Goal: Task Accomplishment & Management: Manage account settings

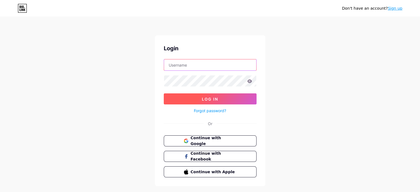
type input "[EMAIL_ADDRESS][DOMAIN_NAME]"
click at [205, 98] on span "Log In" at bounding box center [210, 99] width 16 height 5
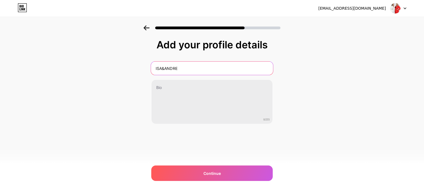
drag, startPoint x: 187, startPoint y: 67, endPoint x: 133, endPoint y: 68, distance: 53.8
click at [134, 68] on div "Add your profile details ISA&ANDRE 0/255 Continue Error" at bounding box center [212, 88] width 424 height 126
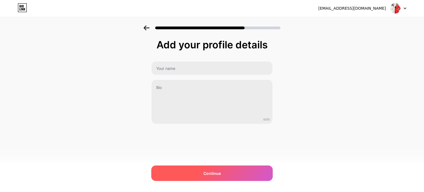
click at [192, 165] on div "Continue" at bounding box center [211, 172] width 121 height 15
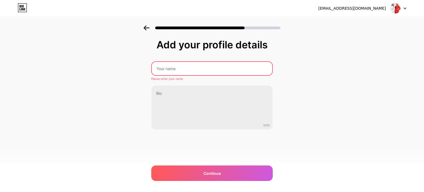
click at [178, 70] on input "text" at bounding box center [212, 68] width 120 height 13
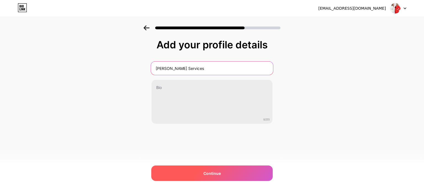
type input "Andrea Mora Services"
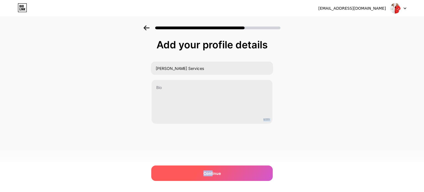
click at [212, 165] on div "andreamoraservices@gmail.com Logout Link Copied Add your profile details Andrea…" at bounding box center [212, 96] width 424 height 192
click at [213, 166] on div "Continue" at bounding box center [211, 172] width 121 height 15
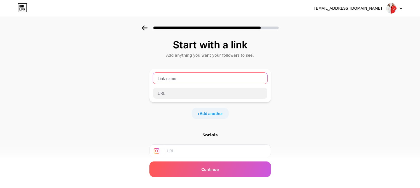
click at [186, 80] on input "text" at bounding box center [210, 78] width 114 height 11
click at [180, 152] on input "text" at bounding box center [217, 150] width 100 height 12
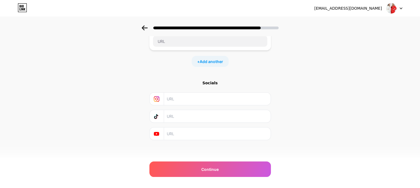
scroll to position [53, 0]
click at [175, 97] on input "text" at bounding box center [217, 97] width 100 height 12
paste input "https://www.instagram.com/andreamoraservices/?next=%2F"
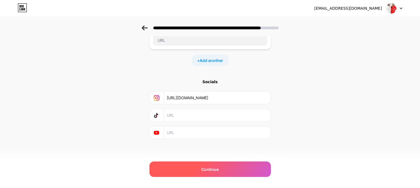
type input "https://www.instagram.com/andreamoraservices/?next=%2F"
click at [221, 172] on div "Continue" at bounding box center [209, 168] width 121 height 15
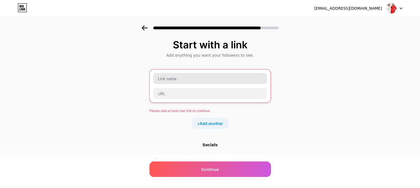
scroll to position [0, 0]
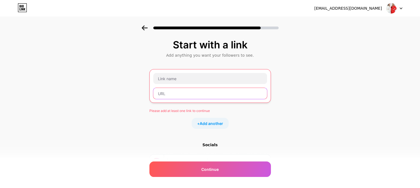
click at [172, 91] on input "text" at bounding box center [210, 93] width 114 height 11
paste input "https://www.instagram.com/andreamoraservices/?next=%2F"
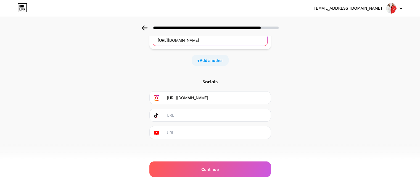
scroll to position [53, 0]
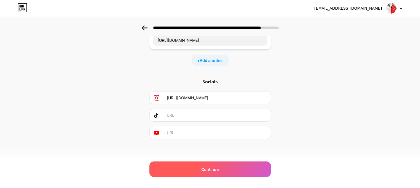
click at [217, 169] on span "Continue" at bounding box center [209, 169] width 17 height 6
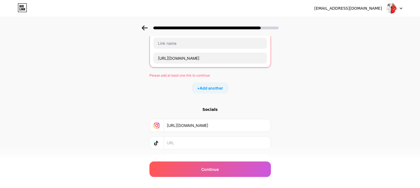
scroll to position [25, 0]
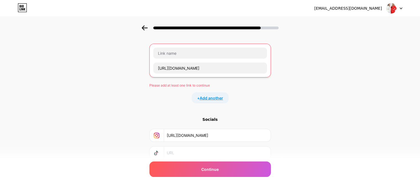
click at [213, 98] on span "Add another" at bounding box center [210, 98] width 23 height 6
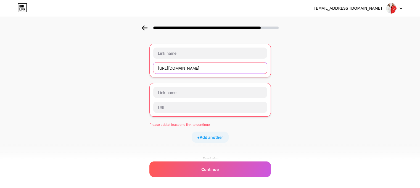
click at [211, 68] on input "https://www.instagram.com/andreamoraservices/?next=%2F" at bounding box center [210, 67] width 114 height 11
drag, startPoint x: 249, startPoint y: 67, endPoint x: 353, endPoint y: 61, distance: 104.2
click at [342, 63] on div "Start with a link Add anything you want your followers to see. https://www.inst…" at bounding box center [210, 121] width 420 height 243
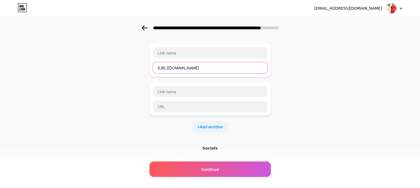
scroll to position [0, 0]
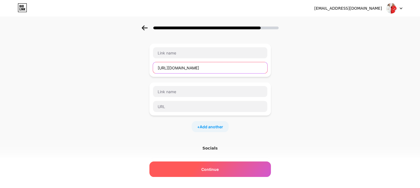
type input "https://www.instagram.com/andreamoraservices"
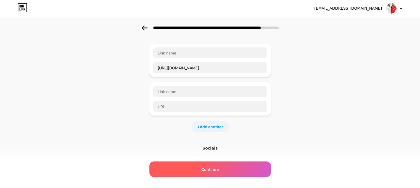
click at [213, 167] on span "Continue" at bounding box center [209, 169] width 17 height 6
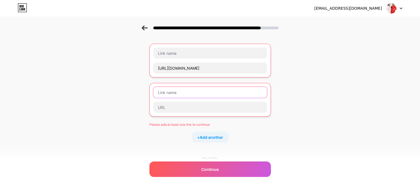
click at [185, 91] on input "text" at bounding box center [210, 92] width 114 height 11
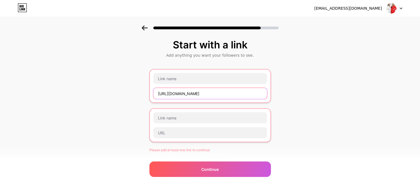
click at [238, 95] on input "https://www.instagram.com/andreamoraservices" at bounding box center [210, 93] width 114 height 11
click at [255, 93] on input "https://www.instagram.com/andreamoraservices" at bounding box center [210, 93] width 114 height 11
drag, startPoint x: 258, startPoint y: 90, endPoint x: 130, endPoint y: 87, distance: 128.0
click at [130, 87] on div "Start with a link Add anything you want your followers to see. https://www.inst…" at bounding box center [210, 146] width 420 height 243
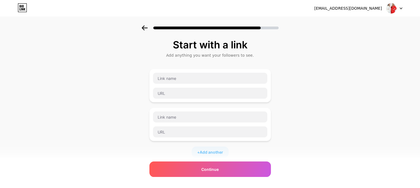
click at [277, 85] on div "Start with a link Add anything you want your followers to see. + Add another So…" at bounding box center [210, 141] width 420 height 233
click at [191, 72] on div at bounding box center [210, 85] width 115 height 26
click at [193, 79] on input "text" at bounding box center [210, 78] width 114 height 11
click at [314, 98] on div "Start with a link Add anything you want your followers to see. + Add another So…" at bounding box center [210, 141] width 420 height 233
click at [218, 94] on input "text" at bounding box center [210, 92] width 114 height 11
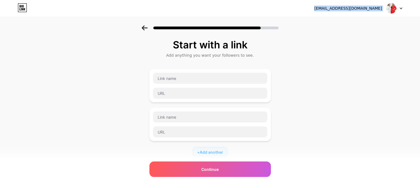
drag, startPoint x: 326, startPoint y: 7, endPoint x: 384, endPoint y: 7, distance: 58.2
click at [384, 7] on div "andreamoraservices@gmail.com Logout" at bounding box center [210, 8] width 420 height 10
click at [368, 49] on div "Start with a link Add anything you want your followers to see. + Add another So…" at bounding box center [210, 141] width 420 height 233
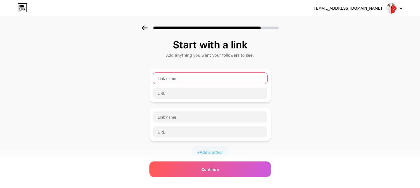
click at [168, 77] on input "text" at bounding box center [210, 78] width 114 height 11
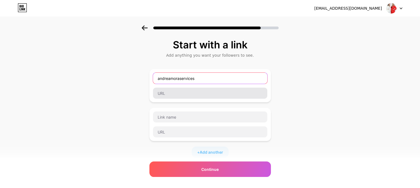
type input "andreamoraservices"
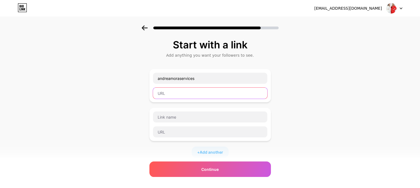
click at [178, 90] on input "text" at bounding box center [210, 92] width 114 height 11
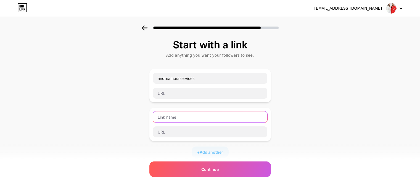
click at [188, 120] on input "text" at bounding box center [210, 116] width 114 height 11
click at [310, 109] on div "Start with a link Add anything you want your followers to see. andreamoraservic…" at bounding box center [210, 141] width 420 height 233
click at [147, 30] on icon at bounding box center [144, 27] width 6 height 5
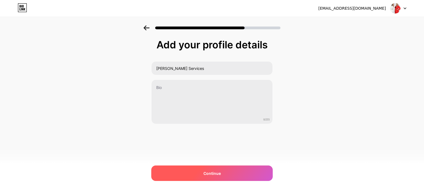
click at [200, 166] on div "Continue" at bounding box center [211, 172] width 121 height 15
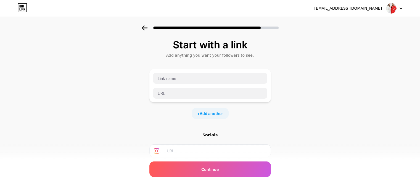
click at [146, 26] on icon at bounding box center [144, 27] width 6 height 5
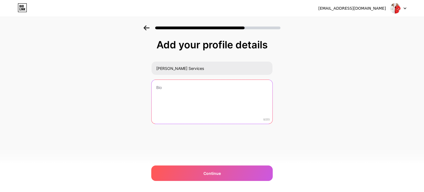
click at [197, 88] on textarea at bounding box center [211, 102] width 121 height 44
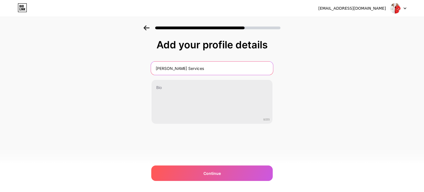
drag, startPoint x: 210, startPoint y: 65, endPoint x: 149, endPoint y: 67, distance: 61.0
click at [149, 67] on div "Add your profile details Andrea Mora Services 0/255 Continue Error" at bounding box center [212, 88] width 424 height 126
type input "Patrocinadores Oficiales-Proteccion sin Fronteras 2025"
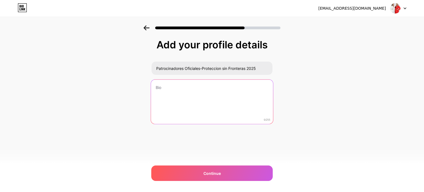
click at [221, 98] on textarea at bounding box center [212, 101] width 122 height 45
click at [182, 94] on textarea "Gracias a estas marcas que hacen posible este evento Siguelos y apoyalos!" at bounding box center [212, 101] width 122 height 45
click at [159, 91] on textarea "Gracias a estas marcas que hacen posible este evento Siguelos y apóyalos!" at bounding box center [212, 101] width 122 height 45
click at [202, 98] on textarea "Gracias a estas marcas que hacen posible este evento Síguelos y apóyalos!" at bounding box center [212, 101] width 122 height 45
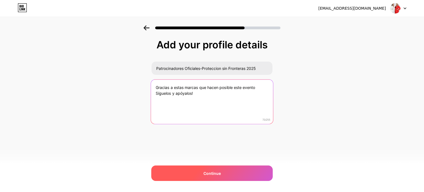
type textarea "Gracias a estas marcas que hacen posible este evento Síguelos y apóyalos!"
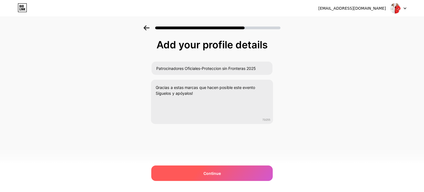
click at [229, 171] on div "Continue" at bounding box center [211, 172] width 121 height 15
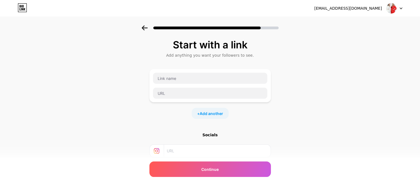
click at [145, 27] on icon at bounding box center [144, 27] width 6 height 5
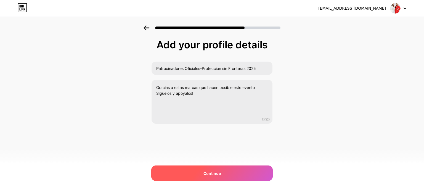
click at [235, 166] on div "Continue" at bounding box center [211, 172] width 121 height 15
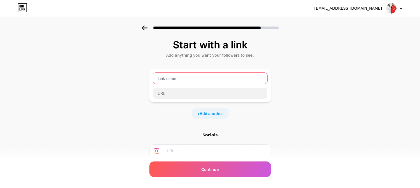
click at [171, 79] on input "text" at bounding box center [210, 78] width 114 height 11
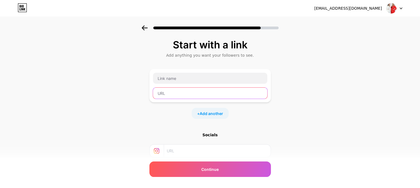
click at [167, 91] on input "text" at bounding box center [210, 92] width 114 height 11
paste input "[URL][DOMAIN_NAME]"
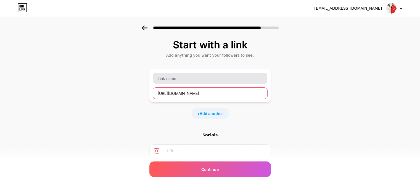
type input "[URL][DOMAIN_NAME]"
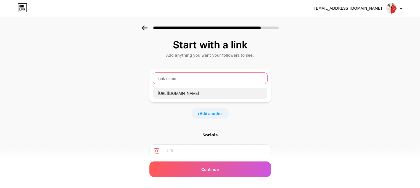
click at [174, 78] on input "text" at bounding box center [210, 78] width 114 height 11
type input "AM Multiservices"
click at [288, 109] on div "Start with a link Add anything you want your followers to see. AM Multiservices…" at bounding box center [210, 122] width 420 height 194
click at [215, 113] on span "Add another" at bounding box center [210, 113] width 23 height 6
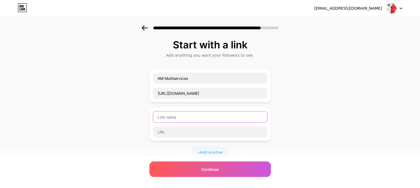
click at [181, 114] on input "text" at bounding box center [210, 116] width 114 height 11
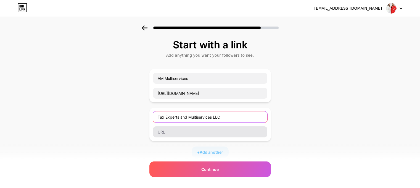
type input "Tax Experts and Multiservices LLC"
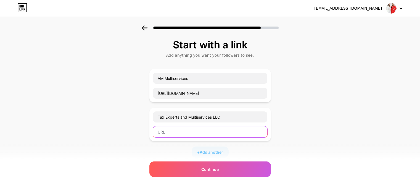
click at [232, 132] on input "text" at bounding box center [210, 131] width 114 height 11
paste input "[URL][DOMAIN_NAME]"
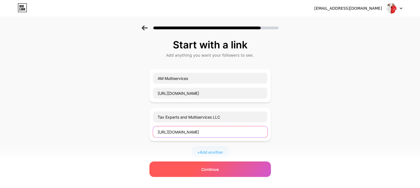
type input "[URL][DOMAIN_NAME]"
click at [224, 171] on div "Continue" at bounding box center [209, 168] width 121 height 15
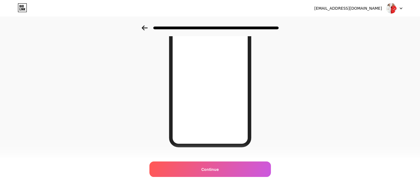
scroll to position [83, 0]
click at [147, 26] on icon at bounding box center [144, 27] width 6 height 5
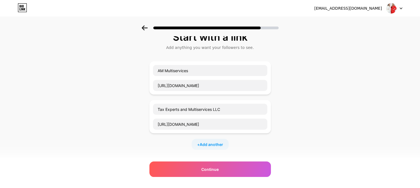
scroll to position [0, 0]
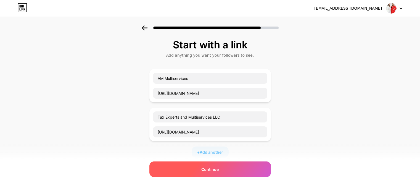
click at [214, 165] on div "Continue" at bounding box center [209, 168] width 121 height 15
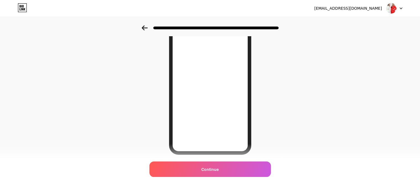
scroll to position [89, 0]
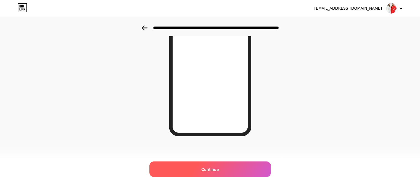
click at [216, 171] on span "Continue" at bounding box center [209, 169] width 17 height 6
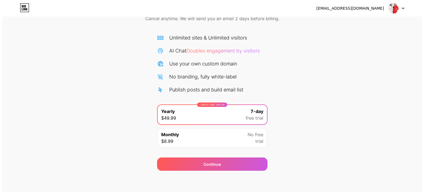
scroll to position [30, 0]
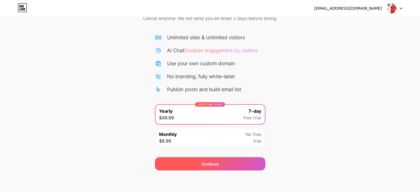
click at [225, 160] on div "Continue" at bounding box center [210, 163] width 110 height 13
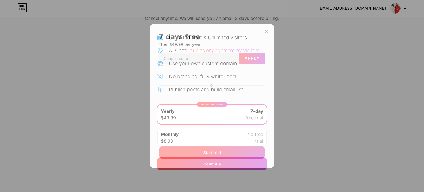
click at [213, 152] on span "Start trial" at bounding box center [211, 152] width 17 height 6
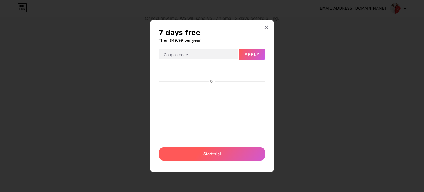
click at [213, 152] on span "Start trial" at bounding box center [211, 154] width 17 height 6
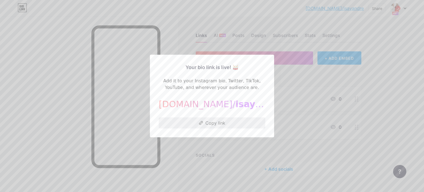
click at [221, 124] on button "Copy link" at bounding box center [212, 122] width 106 height 11
click at [381, 65] on div at bounding box center [212, 96] width 424 height 192
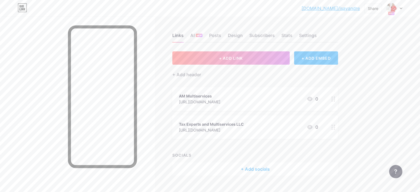
click at [338, 99] on div at bounding box center [332, 99] width 9 height 24
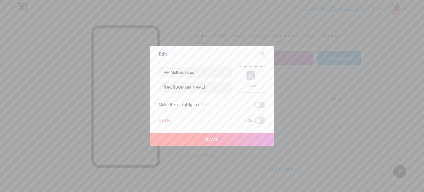
click at [255, 81] on div "Picture" at bounding box center [251, 79] width 11 height 17
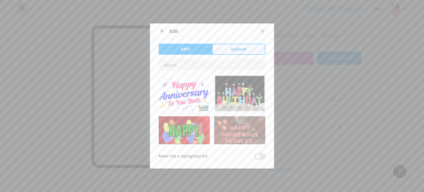
click at [235, 50] on span "Upload" at bounding box center [238, 49] width 15 height 6
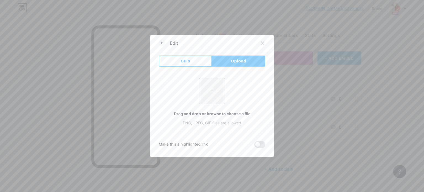
click at [209, 86] on input "file" at bounding box center [212, 91] width 26 height 26
type input "C:\fakepath\Mesa de trabajo 3.png"
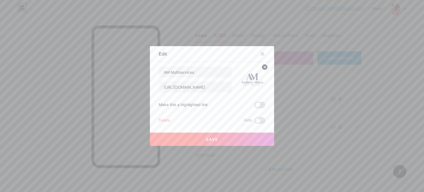
click at [201, 137] on button "Save" at bounding box center [212, 138] width 124 height 13
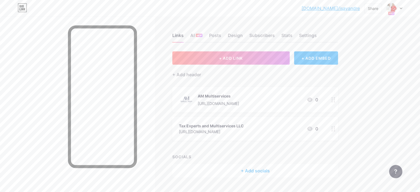
click at [335, 129] on icon at bounding box center [333, 128] width 4 height 5
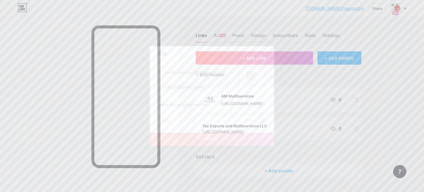
click at [251, 84] on div "Picture" at bounding box center [251, 86] width 11 height 4
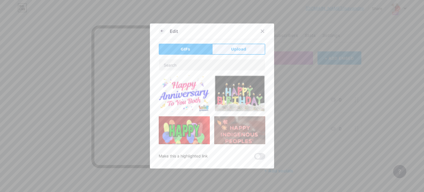
click at [235, 50] on span "Upload" at bounding box center [238, 49] width 15 height 6
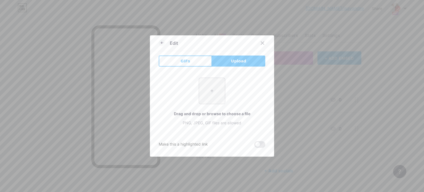
click at [249, 62] on button "Upload" at bounding box center [238, 60] width 53 height 11
click at [232, 58] on span "Upload" at bounding box center [238, 61] width 15 height 6
click at [235, 62] on span "Upload" at bounding box center [238, 61] width 15 height 6
click at [210, 89] on input "file" at bounding box center [212, 91] width 26 height 26
type input "C:\fakepath\MULTISERVICES.jpg"
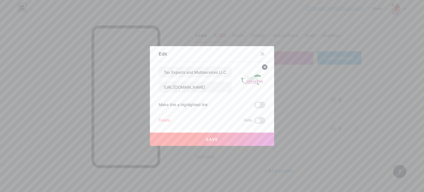
click at [223, 140] on button "Save" at bounding box center [212, 138] width 124 height 13
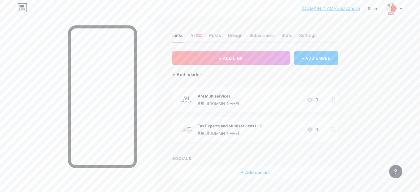
click at [199, 74] on div "+ Add header" at bounding box center [186, 74] width 29 height 7
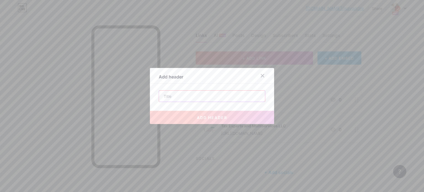
click at [183, 95] on input "text" at bounding box center [212, 95] width 106 height 11
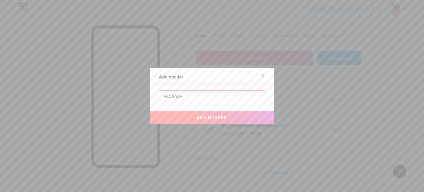
type input "ABOGADA"
click at [210, 117] on span "add header" at bounding box center [212, 117] width 30 height 5
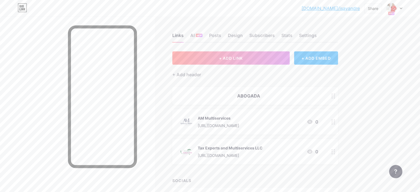
click at [338, 95] on div at bounding box center [332, 96] width 9 height 18
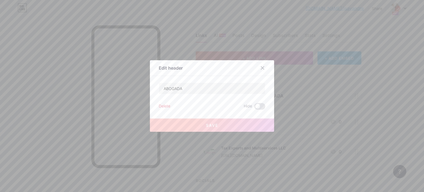
click at [168, 105] on div "Delete" at bounding box center [165, 106] width 12 height 7
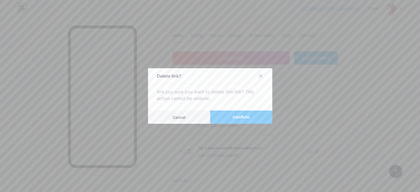
click at [248, 117] on span "Confirm" at bounding box center [240, 117] width 17 height 6
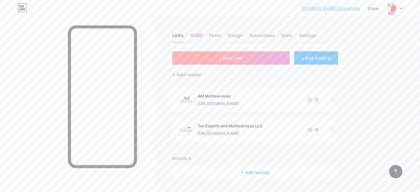
click at [242, 58] on span "+ ADD LINK" at bounding box center [231, 58] width 24 height 5
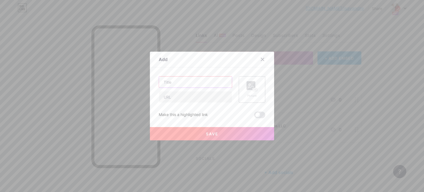
click at [194, 84] on input "text" at bounding box center [195, 81] width 73 height 11
type input "Puntier Law"
click at [224, 97] on input "text" at bounding box center [195, 96] width 73 height 11
paste input "[URL][DOMAIN_NAME]"
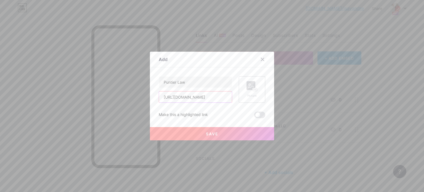
type input "[URL][DOMAIN_NAME]"
click at [253, 88] on rect at bounding box center [254, 89] width 5 height 3
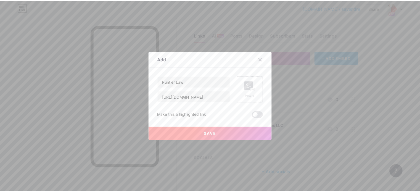
scroll to position [0, 0]
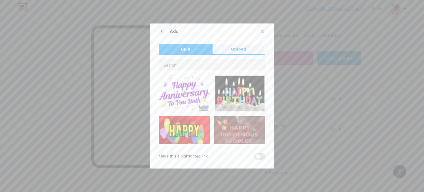
click at [237, 52] on button "Upload" at bounding box center [238, 49] width 53 height 11
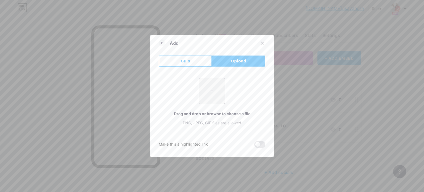
click at [210, 90] on input "file" at bounding box center [212, 91] width 26 height 26
type input "C:\fakepath\ABOGADA.png"
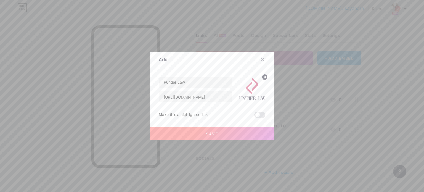
click at [198, 132] on button "Save" at bounding box center [212, 133] width 124 height 13
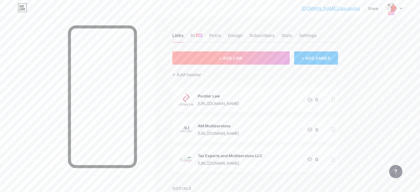
click at [242, 56] on span "+ ADD LINK" at bounding box center [231, 58] width 24 height 5
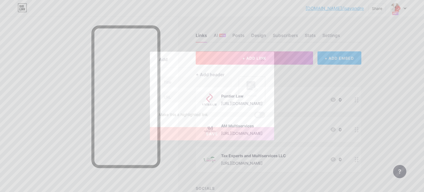
click at [255, 86] on rect at bounding box center [250, 85] width 9 height 9
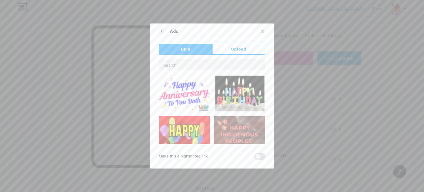
click at [188, 81] on img at bounding box center [184, 93] width 51 height 37
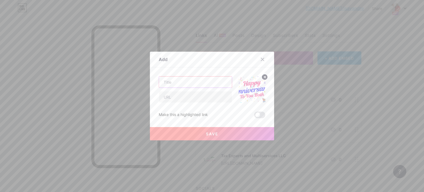
click at [188, 81] on input "text" at bounding box center [195, 81] width 73 height 11
click at [165, 81] on input "text" at bounding box center [195, 81] width 73 height 11
click at [261, 59] on icon at bounding box center [262, 59] width 4 height 4
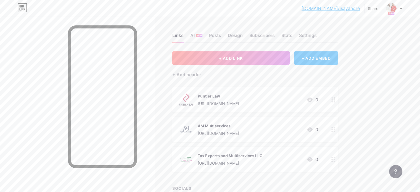
click at [396, 84] on div "bio.link/isayan... bio.link/isayandre Share Switch accounts Patrocinadores Ofic…" at bounding box center [210, 118] width 420 height 236
click at [403, 9] on div "bio.link/isayan... bio.link/isayandre Share Switch accounts Patrocinadores Ofic…" at bounding box center [210, 8] width 420 height 10
click at [54, 56] on div at bounding box center [77, 113] width 154 height 192
click at [193, 130] on img at bounding box center [186, 129] width 14 height 14
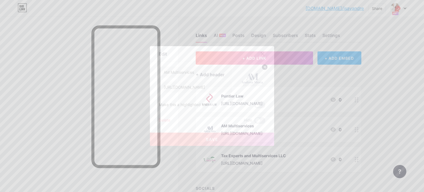
click at [261, 53] on icon at bounding box center [262, 54] width 4 height 4
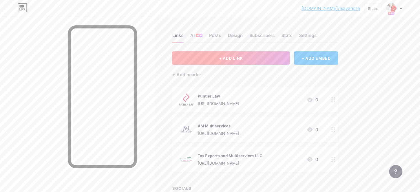
click at [242, 58] on span "+ ADD LINK" at bounding box center [231, 58] width 24 height 5
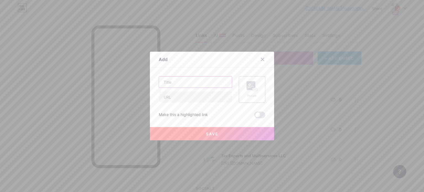
click at [167, 84] on input "text" at bounding box center [195, 81] width 73 height 11
type input "Tableo Charcuterie"
click at [254, 93] on div "Picture" at bounding box center [251, 89] width 11 height 17
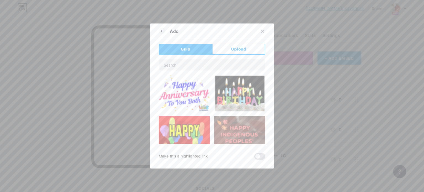
click at [252, 42] on div "Add GIFs Upload Content YouTube Play YouTube video without leaving your page. A…" at bounding box center [212, 95] width 124 height 145
click at [252, 46] on button "Upload" at bounding box center [238, 49] width 53 height 11
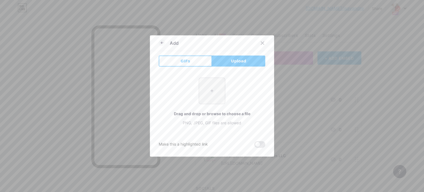
click at [215, 88] on input "file" at bounding box center [212, 91] width 26 height 26
type input "C:\fakepath\CHARCUTERIA.jpg"
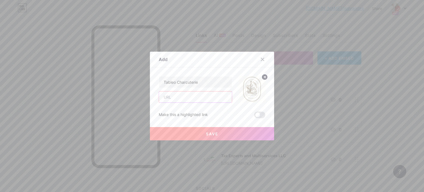
click at [178, 98] on input "text" at bounding box center [195, 96] width 73 height 11
click at [179, 95] on input "text" at bounding box center [195, 96] width 73 height 11
paste input "[URL][DOMAIN_NAME]"
type input "[URL][DOMAIN_NAME]"
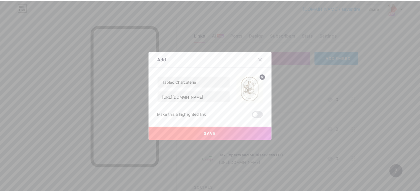
scroll to position [0, 0]
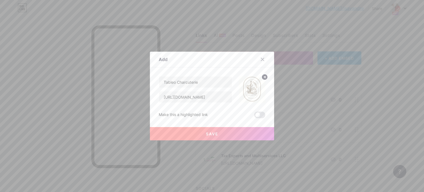
click at [222, 128] on button "Save" at bounding box center [212, 133] width 124 height 13
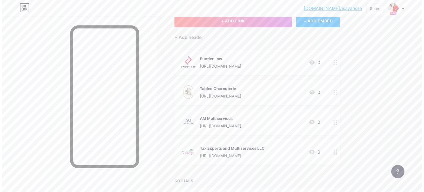
scroll to position [28, 0]
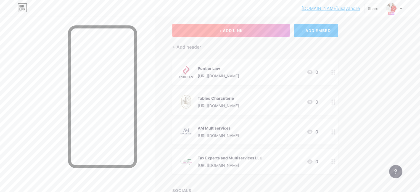
click at [242, 28] on span "+ ADD LINK" at bounding box center [231, 30] width 24 height 5
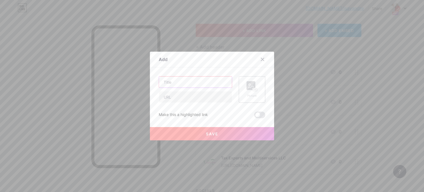
click at [166, 81] on input "text" at bounding box center [195, 81] width 73 height 11
type input "A´Mila Gift Surprise"
click at [249, 95] on div "Picture" at bounding box center [251, 96] width 11 height 4
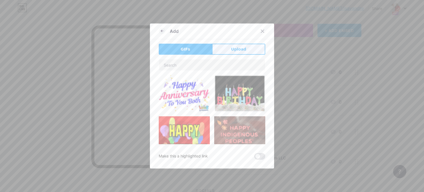
click at [232, 49] on span "Upload" at bounding box center [238, 49] width 15 height 6
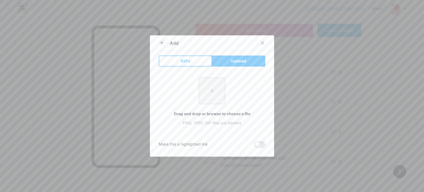
click at [245, 61] on span "Upload" at bounding box center [238, 61] width 15 height 6
click at [213, 95] on input "file" at bounding box center [212, 91] width 26 height 26
type input "C:\fakepath\DETALLES.jpeg"
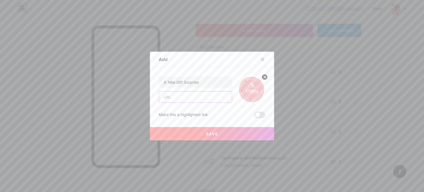
click at [175, 99] on input "text" at bounding box center [195, 96] width 73 height 11
click at [207, 93] on input "text" at bounding box center [195, 96] width 73 height 11
click at [167, 97] on input "text" at bounding box center [195, 96] width 73 height 11
paste input "[URL][DOMAIN_NAME]"
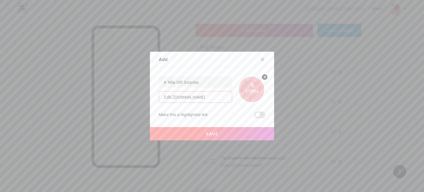
type input "[URL][DOMAIN_NAME]"
click at [213, 129] on button "Save" at bounding box center [212, 133] width 124 height 13
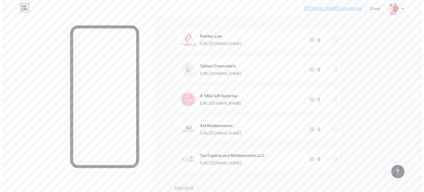
scroll to position [28, 0]
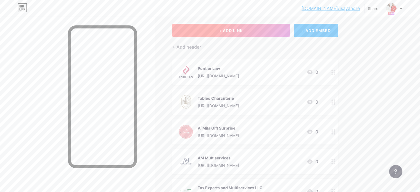
click at [239, 32] on button "+ ADD LINK" at bounding box center [230, 30] width 117 height 13
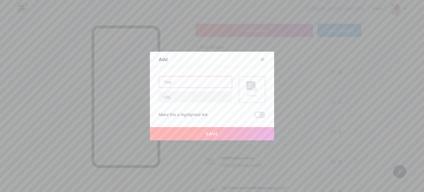
click at [183, 83] on input "text" at bounding box center [195, 81] width 73 height 11
type input "Yessy Color & hair stylist LLC"
click at [252, 93] on div "Picture" at bounding box center [251, 89] width 11 height 17
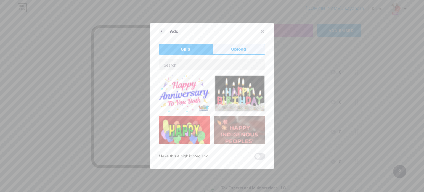
click at [233, 47] on span "Upload" at bounding box center [238, 49] width 15 height 6
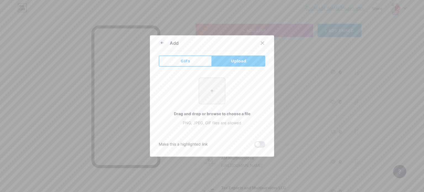
click at [207, 89] on input "file" at bounding box center [212, 91] width 26 height 26
type input "C:\fakepath\ESTILISMO.png"
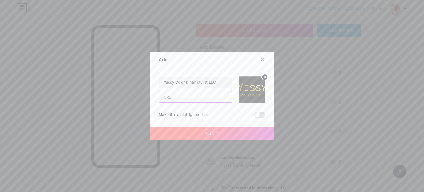
click at [177, 98] on input "text" at bounding box center [195, 96] width 73 height 11
paste input "[URL][DOMAIN_NAME][DOMAIN_NAME]"
type input "[URL][DOMAIN_NAME][DOMAIN_NAME]"
click at [208, 129] on button "Save" at bounding box center [212, 133] width 124 height 13
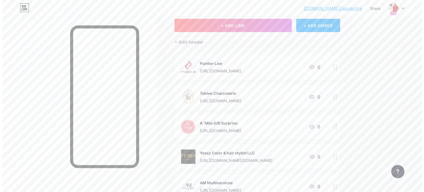
scroll to position [23, 0]
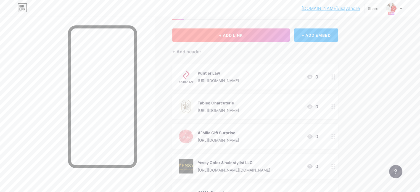
click at [260, 39] on button "+ ADD LINK" at bounding box center [230, 34] width 117 height 13
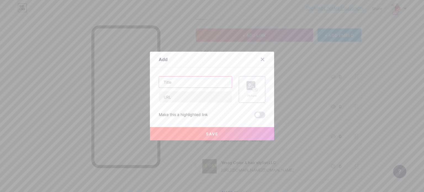
click at [169, 83] on input "text" at bounding box center [195, 81] width 73 height 11
type input "Angels Cleaning Services"
click at [257, 89] on rect at bounding box center [255, 89] width 4 height 3
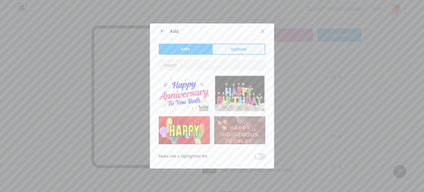
click at [233, 44] on button "Upload" at bounding box center [238, 49] width 53 height 11
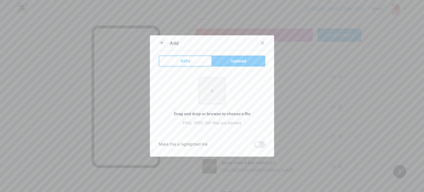
click at [212, 92] on input "file" at bounding box center [212, 91] width 26 height 26
type input "C:\fakepath\LIMPIEZA.jpg"
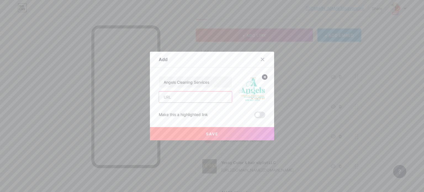
click at [192, 99] on input "text" at bounding box center [195, 96] width 73 height 11
paste input "[URL][DOMAIN_NAME]"
type input "[URL][DOMAIN_NAME]"
click at [217, 130] on button "Save" at bounding box center [212, 133] width 124 height 13
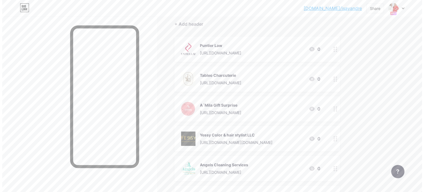
scroll to position [23, 0]
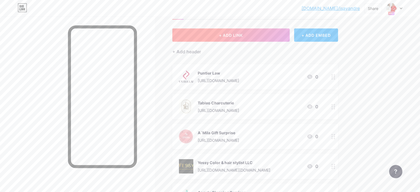
click at [242, 36] on span "+ ADD LINK" at bounding box center [231, 35] width 24 height 5
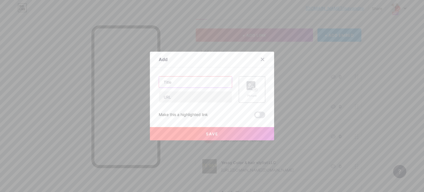
click at [169, 84] on input "text" at bounding box center [195, 81] width 73 height 11
type input "Maga Beauty Studio"
click at [252, 93] on div "Picture" at bounding box center [251, 89] width 11 height 17
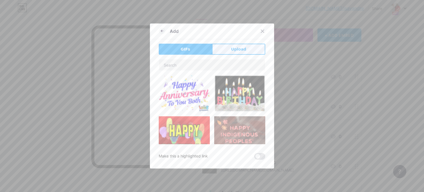
click at [245, 49] on button "Upload" at bounding box center [238, 49] width 53 height 11
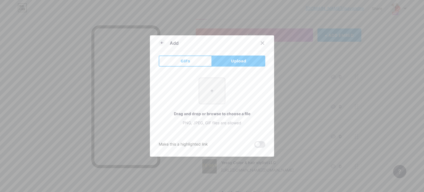
click at [208, 93] on input "file" at bounding box center [212, 91] width 26 height 26
type input "C:\fakepath\MANICURE.png"
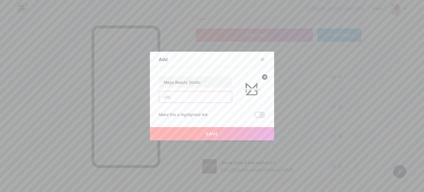
click at [171, 94] on input "text" at bounding box center [195, 96] width 73 height 11
paste input "[URL][DOMAIN_NAME][DOMAIN_NAME]"
type input "[URL][DOMAIN_NAME][DOMAIN_NAME]"
click at [218, 132] on button "Save" at bounding box center [212, 133] width 124 height 13
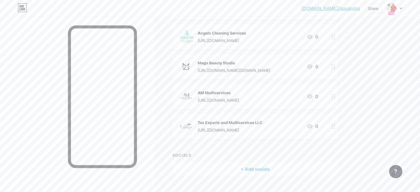
scroll to position [193, 0]
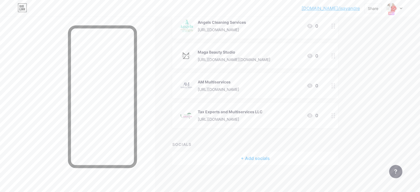
drag, startPoint x: 286, startPoint y: 115, endPoint x: 282, endPoint y: 91, distance: 23.9
click at [282, 90] on span "Puntier Law https://www.instagram.com/puntierlaw?igsh=MWo2bWsyeGw0MmQ2bg== 0 Ta…" at bounding box center [254, 11] width 165 height 234
click at [405, 119] on div "bio.link/isayan... bio.link/isayandre Share Switch accounts Patrocinadores Ofic…" at bounding box center [210, -1] width 420 height 385
click at [361, 79] on div "Links AI NEW Posts Design Subscribers Stats Settings + ADD LINK + ADD EMBED + A…" at bounding box center [180, 8] width 361 height 368
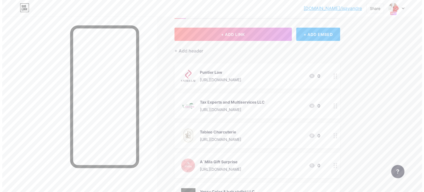
scroll to position [0, 0]
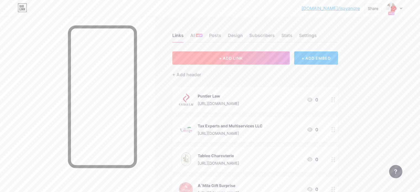
click at [268, 60] on button "+ ADD LINK" at bounding box center [230, 57] width 117 height 13
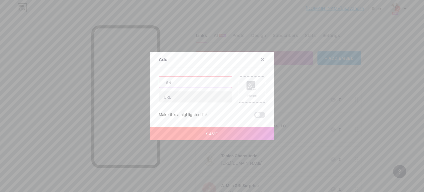
click at [183, 82] on input "text" at bounding box center [195, 81] width 73 height 11
type input "I"
type input "Yoseanni [PERSON_NAME]"
click at [253, 88] on rect at bounding box center [255, 89] width 4 height 3
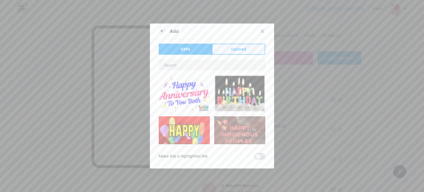
click at [226, 47] on button "Upload" at bounding box center [238, 49] width 53 height 11
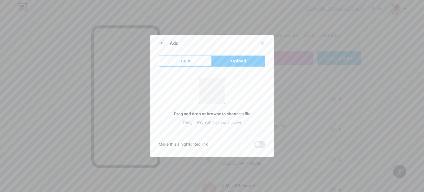
click at [212, 86] on input "file" at bounding box center [212, 91] width 26 height 26
type input "C:\fakepath\MAQUILLAJE.png"
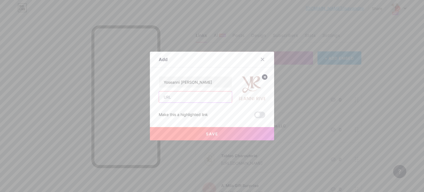
click at [195, 95] on input "text" at bounding box center [195, 96] width 73 height 11
click at [185, 97] on input "text" at bounding box center [195, 96] width 73 height 11
paste input "[URL][DOMAIN_NAME]"
type input "[URL][DOMAIN_NAME]"
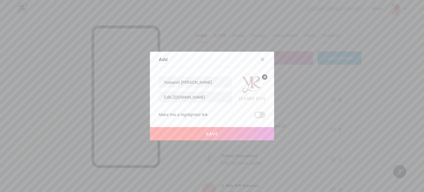
click at [210, 131] on span "Save" at bounding box center [212, 133] width 12 height 5
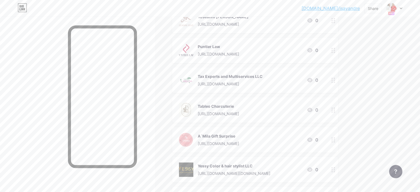
scroll to position [55, 0]
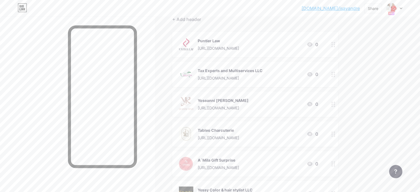
click at [411, 95] on div "bio.link/isayan... bio.link/isayandre Share Switch accounts Patrocinadores Ofic…" at bounding box center [210, 152] width 420 height 415
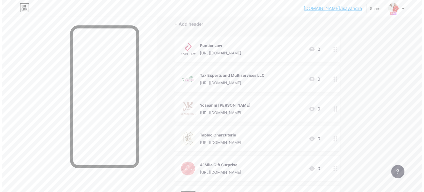
scroll to position [0, 0]
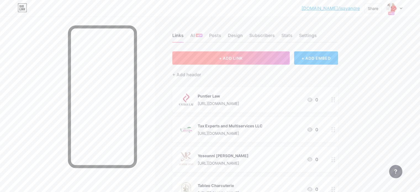
click at [242, 59] on span "+ ADD LINK" at bounding box center [231, 58] width 24 height 5
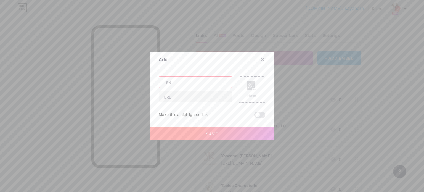
click at [197, 83] on input "text" at bounding box center [195, 81] width 73 height 11
type input "Home Start Day"
click at [246, 95] on div "Picture" at bounding box center [252, 89] width 26 height 26
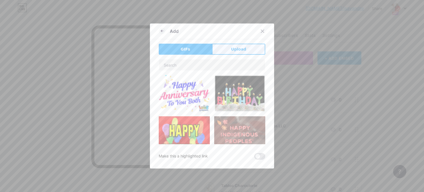
click at [232, 51] on span "Upload" at bounding box center [238, 49] width 15 height 6
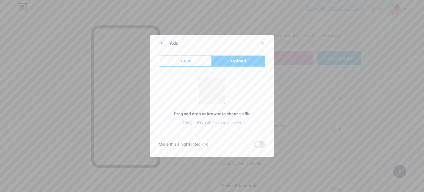
click at [215, 87] on input "file" at bounding box center [212, 91] width 26 height 26
type input "C:\fakepath\REALTOR.png"
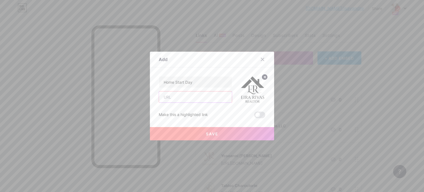
click at [187, 100] on input "text" at bounding box center [195, 96] width 73 height 11
paste input "[URL][DOMAIN_NAME]"
type input "[URL][DOMAIN_NAME]"
click at [215, 132] on span "Save" at bounding box center [212, 133] width 12 height 5
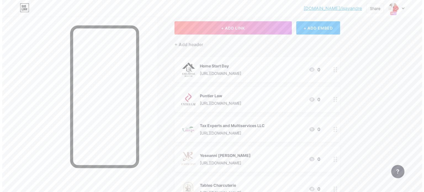
scroll to position [28, 0]
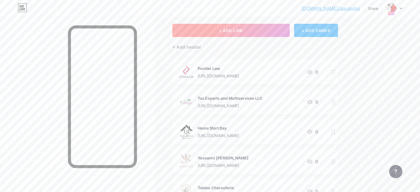
click at [265, 26] on button "+ ADD LINK" at bounding box center [230, 30] width 117 height 13
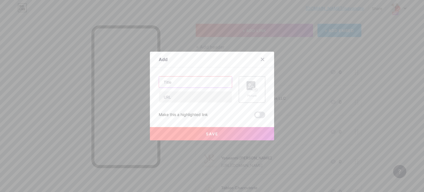
click at [175, 84] on input "text" at bounding box center [195, 81] width 73 height 11
click at [184, 78] on input "text" at bounding box center [195, 81] width 73 height 11
type input "[PERSON_NAME] Bakery"
click at [257, 92] on div "Picture" at bounding box center [251, 89] width 11 height 17
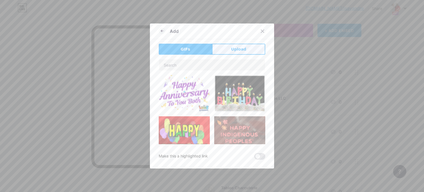
click at [242, 48] on span "Upload" at bounding box center [238, 49] width 15 height 6
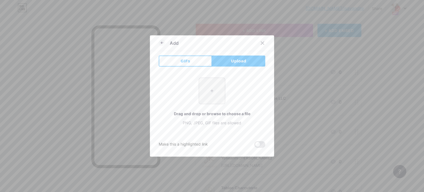
click at [207, 88] on input "file" at bounding box center [212, 91] width 26 height 26
type input "C:\fakepath\REPOSTERIA.jpg"
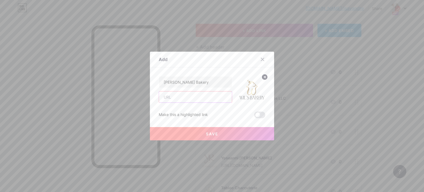
click at [171, 96] on input "text" at bounding box center [195, 96] width 73 height 11
paste input "[URL][DOMAIN_NAME][DOMAIN_NAME]"
type input "[URL][DOMAIN_NAME][DOMAIN_NAME]"
click at [215, 132] on span "Save" at bounding box center [212, 133] width 12 height 5
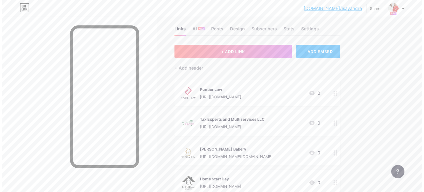
scroll to position [0, 0]
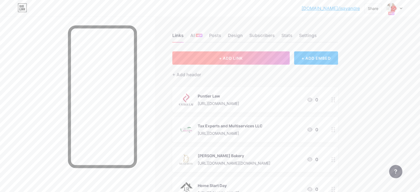
click at [253, 55] on button "+ ADD LINK" at bounding box center [230, 57] width 117 height 13
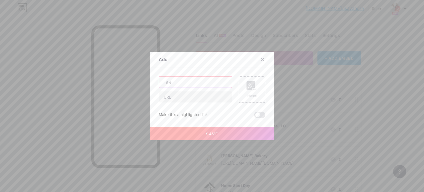
click at [176, 84] on input "text" at bounding box center [195, 81] width 73 height 11
type input "Familia [PERSON_NAME]"
click at [249, 89] on rect at bounding box center [250, 85] width 9 height 9
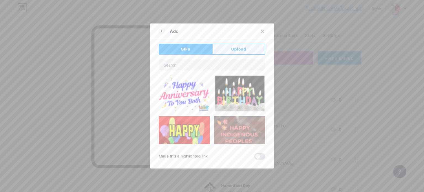
click at [229, 50] on button "Upload" at bounding box center [238, 49] width 53 height 11
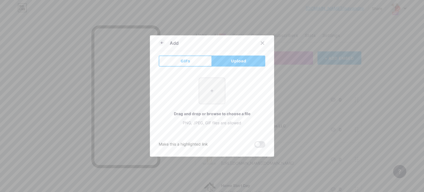
click at [216, 90] on input "file" at bounding box center [212, 91] width 26 height 26
type input "C:\fakepath\SEGURO DE CARROS.jpg"
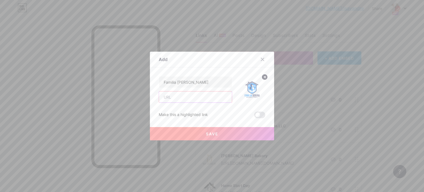
click at [177, 98] on input "text" at bounding box center [195, 96] width 73 height 11
paste input "[URL][DOMAIN_NAME]"
type input "[URL][DOMAIN_NAME]"
click at [221, 130] on button "Save" at bounding box center [212, 133] width 124 height 13
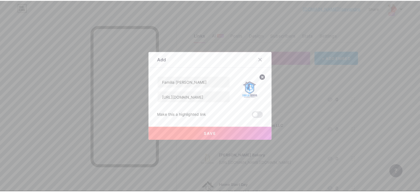
scroll to position [0, 0]
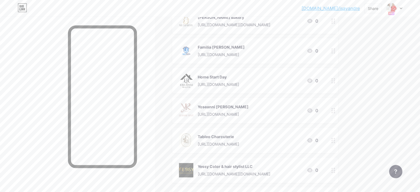
scroll to position [138, 0]
click at [332, 168] on circle at bounding box center [331, 168] width 1 height 1
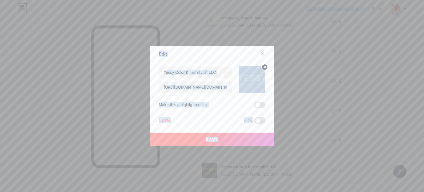
click at [353, 167] on div at bounding box center [212, 96] width 424 height 192
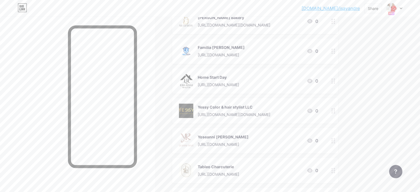
click at [407, 113] on div "bio.link/isayan... bio.link/isayandre Share Switch accounts Patrocinadores Ofic…" at bounding box center [210, 114] width 420 height 504
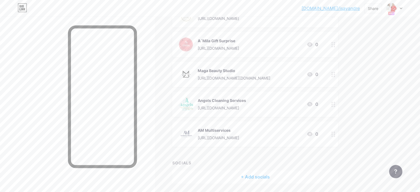
scroll to position [303, 0]
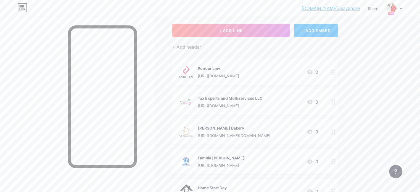
scroll to position [0, 0]
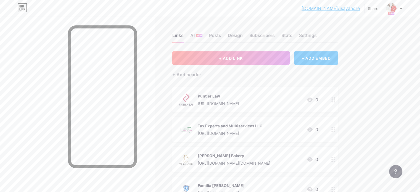
click at [376, 7] on div "Share" at bounding box center [372, 9] width 10 height 6
click at [329, 29] on div "Copy link" at bounding box center [327, 28] width 20 height 7
drag, startPoint x: 412, startPoint y: 48, endPoint x: 406, endPoint y: 32, distance: 17.5
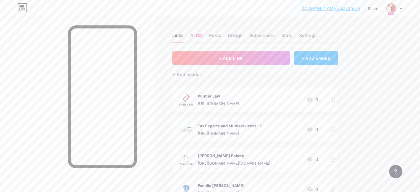
click at [389, 10] on img at bounding box center [390, 8] width 9 height 9
click at [359, 37] on div "[DOMAIN_NAME]/isayandre" at bounding box center [370, 38] width 42 height 4
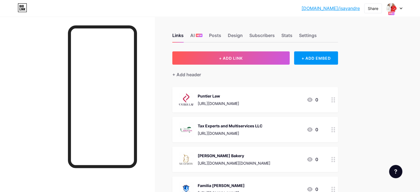
click at [400, 8] on icon at bounding box center [400, 8] width 3 height 2
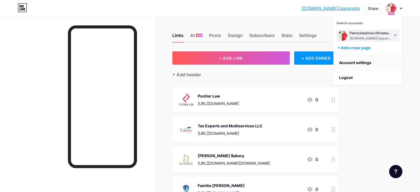
click at [354, 63] on link "Account settings" at bounding box center [367, 62] width 68 height 15
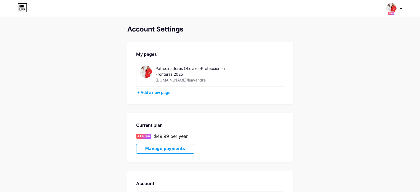
click at [149, 70] on img at bounding box center [146, 71] width 12 height 12
click at [149, 71] on img at bounding box center [146, 71] width 12 height 12
click at [175, 72] on div "Patrocinadores Oficiales-Proteccion sin Fronteras 2025" at bounding box center [194, 71] width 78 height 12
click at [183, 65] on div "Patrocinadores Oficiales-Proteccion sin Fronteras 2025" at bounding box center [194, 71] width 78 height 12
click at [154, 68] on div "Patrocinadores Oficiales-Proteccion sin Fronteras 2025 [DOMAIN_NAME]/isayandre" at bounding box center [187, 73] width 94 height 17
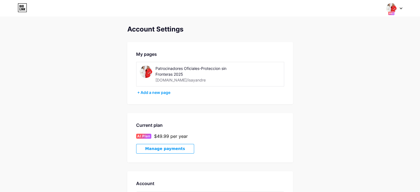
click at [150, 69] on img at bounding box center [146, 71] width 12 height 12
click at [185, 65] on div "Patrocinadores Oficiales-Proteccion sin Fronteras 2025" at bounding box center [194, 71] width 78 height 12
click at [391, 9] on img at bounding box center [391, 8] width 10 height 10
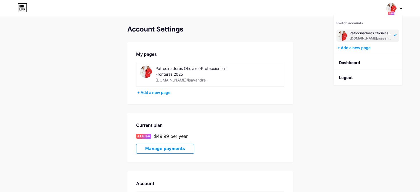
click at [308, 50] on div "Account Settings My pages Patrocinadores Oficiales-Proteccion sin Fronteras 202…" at bounding box center [210, 158] width 420 height 266
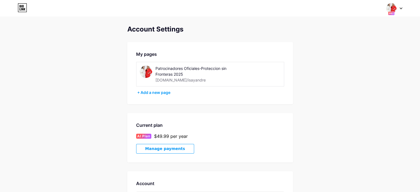
click at [177, 78] on div "[DOMAIN_NAME]/isayandre" at bounding box center [180, 80] width 50 height 6
click at [23, 9] on icon at bounding box center [22, 7] width 9 height 9
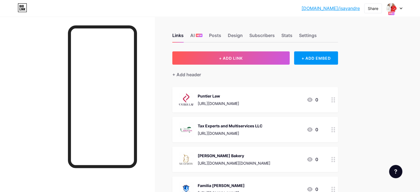
click at [242, 34] on div "Design" at bounding box center [235, 37] width 15 height 10
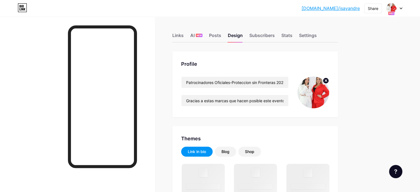
click at [329, 87] on img at bounding box center [313, 92] width 32 height 32
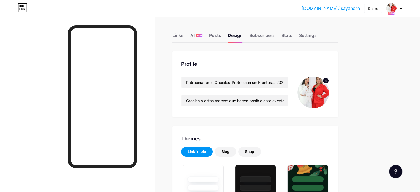
click at [329, 87] on img at bounding box center [313, 92] width 32 height 32
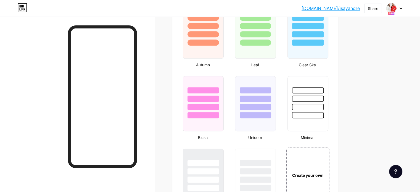
scroll to position [607, 0]
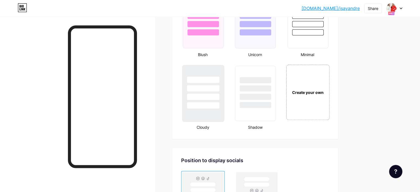
click at [224, 71] on div at bounding box center [202, 86] width 41 height 43
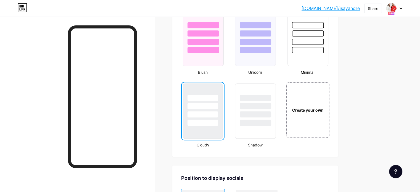
scroll to position [579, 0]
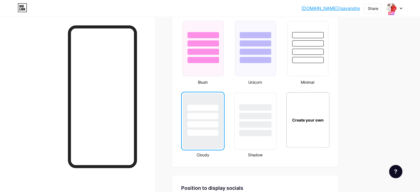
click at [271, 130] on div at bounding box center [255, 133] width 32 height 6
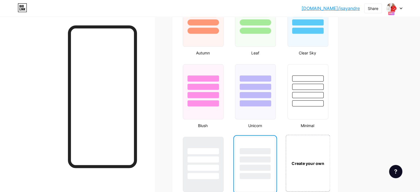
scroll to position [524, 0]
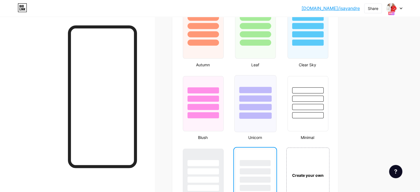
click at [271, 105] on div at bounding box center [255, 107] width 32 height 6
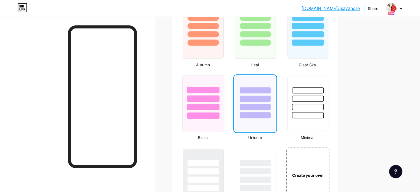
click at [218, 81] on div at bounding box center [202, 96] width 41 height 43
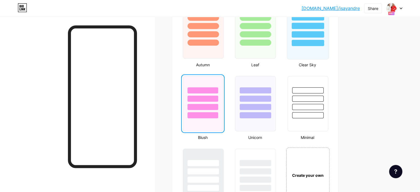
click at [328, 38] on div at bounding box center [307, 24] width 41 height 43
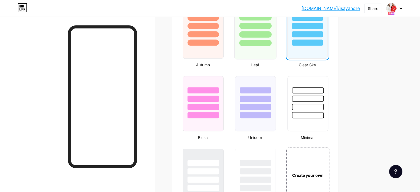
click at [271, 42] on div at bounding box center [255, 43] width 32 height 6
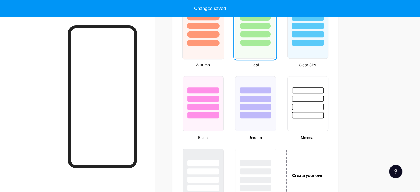
click at [219, 41] on div at bounding box center [203, 43] width 32 height 6
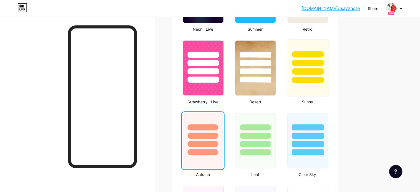
scroll to position [414, 0]
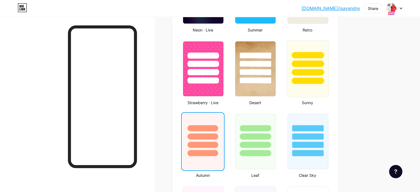
click at [324, 63] on div at bounding box center [307, 63] width 32 height 6
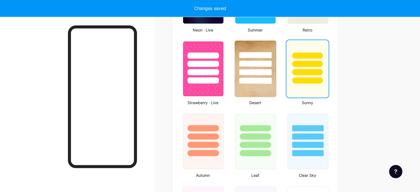
click at [271, 64] on div at bounding box center [255, 63] width 32 height 6
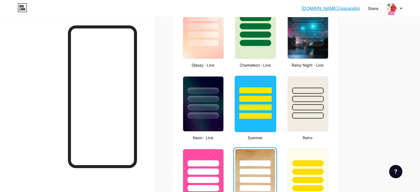
scroll to position [303, 0]
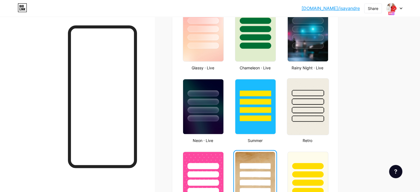
click at [320, 112] on div at bounding box center [307, 99] width 41 height 43
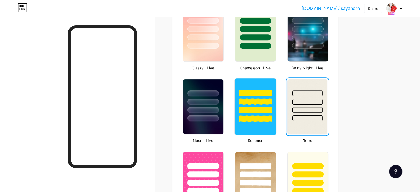
click at [276, 96] on div at bounding box center [254, 99] width 41 height 43
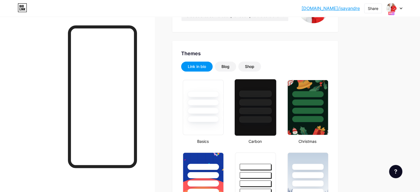
scroll to position [83, 0]
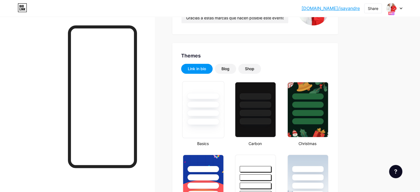
click at [219, 101] on div at bounding box center [203, 104] width 32 height 6
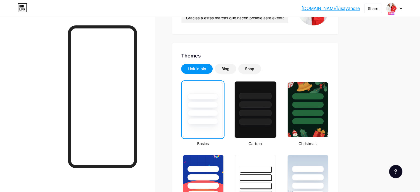
click at [270, 101] on div at bounding box center [255, 104] width 32 height 6
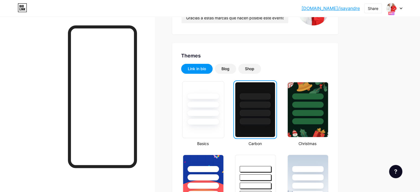
click at [219, 103] on div at bounding box center [203, 104] width 32 height 6
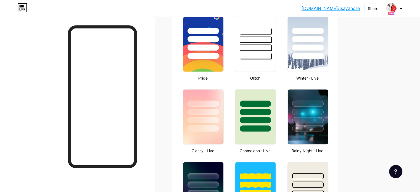
scroll to position [303, 0]
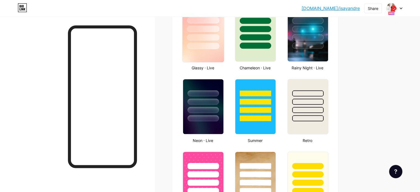
click at [224, 55] on img at bounding box center [202, 34] width 41 height 56
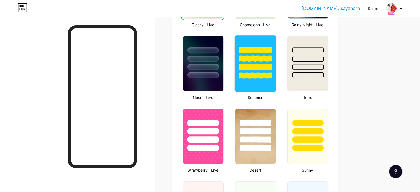
scroll to position [359, 0]
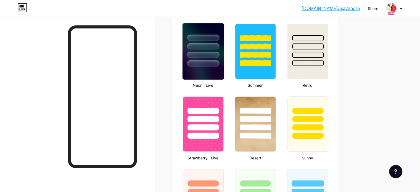
click at [215, 63] on div at bounding box center [203, 63] width 32 height 6
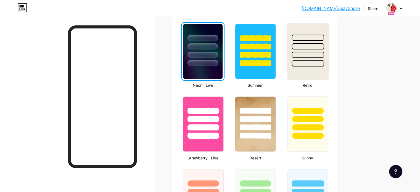
click at [316, 54] on div at bounding box center [307, 55] width 32 height 6
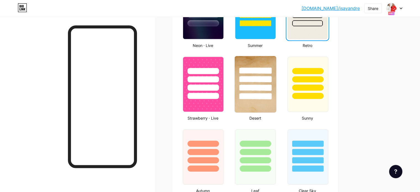
scroll to position [414, 0]
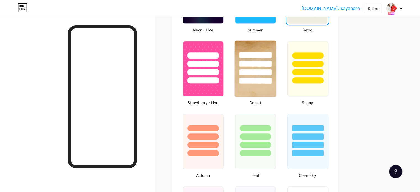
click at [276, 67] on div at bounding box center [254, 62] width 41 height 43
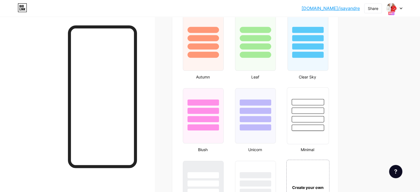
scroll to position [524, 0]
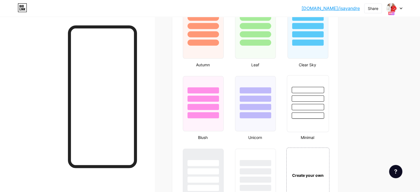
click at [324, 91] on div at bounding box center [307, 96] width 41 height 43
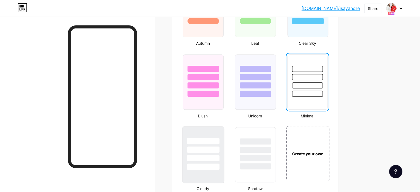
scroll to position [579, 0]
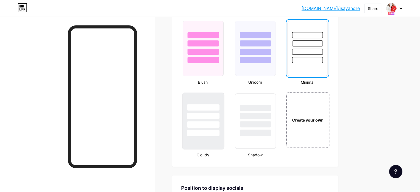
click at [219, 131] on div at bounding box center [203, 133] width 32 height 6
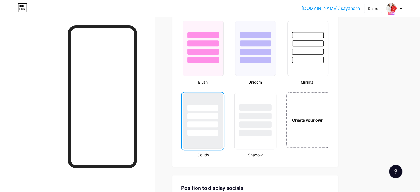
click at [276, 118] on div at bounding box center [254, 114] width 41 height 43
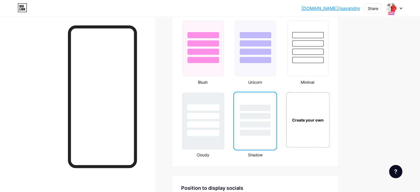
click at [221, 117] on div at bounding box center [202, 114] width 41 height 43
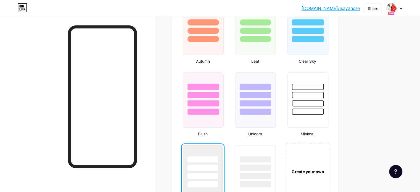
scroll to position [524, 0]
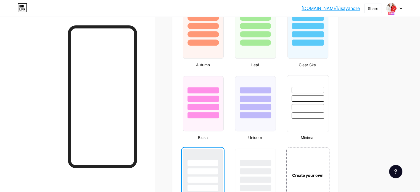
click at [324, 95] on div at bounding box center [307, 98] width 32 height 6
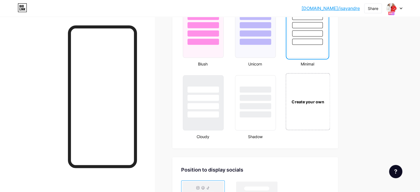
scroll to position [607, 0]
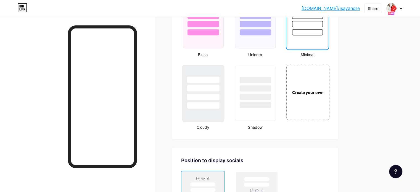
click at [219, 102] on div at bounding box center [203, 105] width 32 height 6
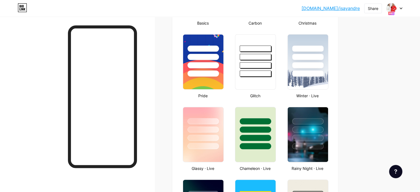
scroll to position [165, 0]
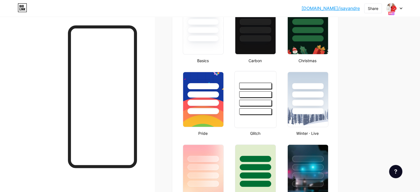
click at [271, 104] on div at bounding box center [255, 103] width 32 height 6
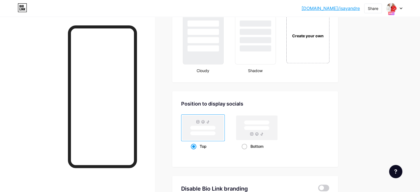
scroll to position [745, 0]
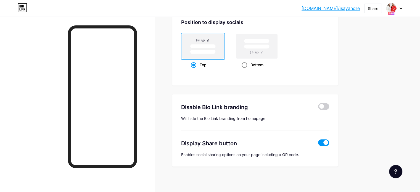
click at [269, 46] on rect at bounding box center [256, 46] width 25 height 4
click at [245, 70] on input "Bottom" at bounding box center [243, 72] width 4 height 4
radio input "true"
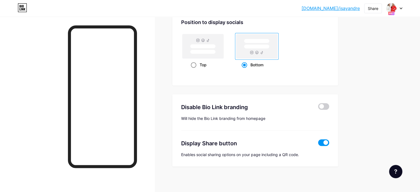
click at [223, 42] on rect at bounding box center [202, 46] width 41 height 24
click at [194, 70] on input "Top" at bounding box center [193, 72] width 4 height 4
radio input "true"
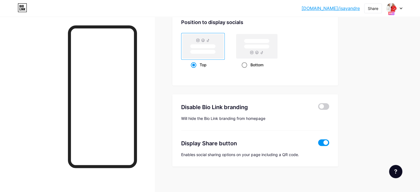
click at [277, 41] on rect at bounding box center [256, 46] width 41 height 24
click at [245, 70] on input "Bottom" at bounding box center [243, 72] width 4 height 4
radio input "true"
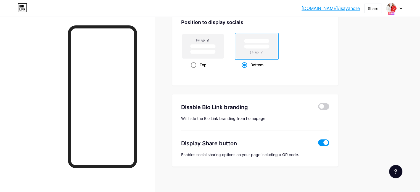
click at [215, 50] on rect at bounding box center [202, 52] width 25 height 4
click at [194, 70] on input "Top" at bounding box center [193, 72] width 4 height 4
radio input "true"
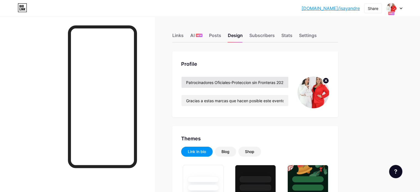
scroll to position [0, 0]
click at [221, 37] on div "Posts" at bounding box center [215, 37] width 12 height 10
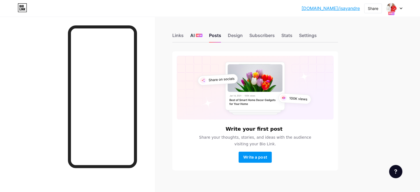
click at [202, 36] on div "NEW" at bounding box center [199, 35] width 7 height 3
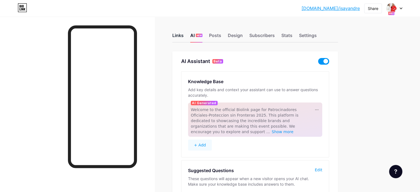
click at [183, 33] on div "Links" at bounding box center [177, 37] width 11 height 10
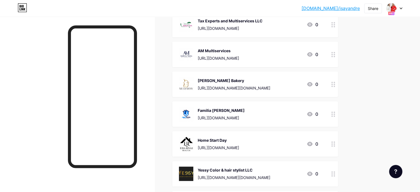
scroll to position [55, 0]
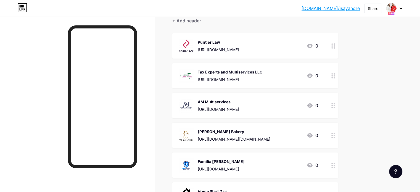
scroll to position [0, 0]
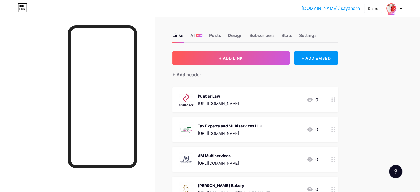
click at [393, 5] on img at bounding box center [390, 8] width 9 height 9
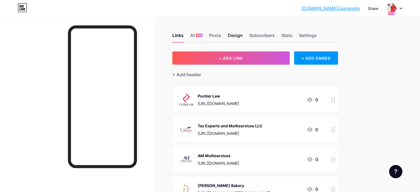
click at [242, 35] on div "Design" at bounding box center [235, 37] width 15 height 10
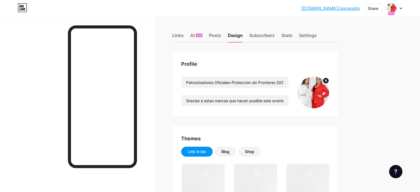
click at [329, 87] on img at bounding box center [313, 92] width 32 height 32
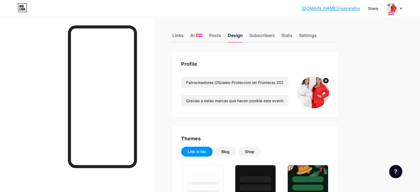
click at [329, 91] on img at bounding box center [313, 92] width 32 height 32
click at [328, 81] on circle at bounding box center [325, 81] width 6 height 6
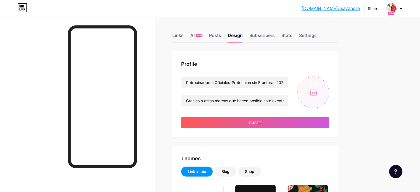
click at [329, 92] on input "file" at bounding box center [313, 92] width 32 height 32
click at [329, 91] on input "file" at bounding box center [313, 92] width 32 height 32
type input "C:\fakepath\PLANTILLA INVITACIONPATROCINANTE (14).jpg"
click at [329, 88] on img at bounding box center [313, 92] width 32 height 32
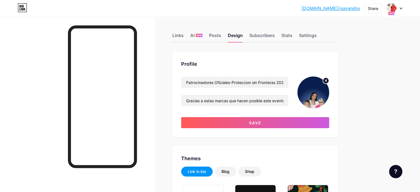
click at [328, 79] on circle at bounding box center [325, 81] width 6 height 6
click at [329, 94] on input "file" at bounding box center [313, 92] width 32 height 32
type input "C:\fakepath\PLANTILLA INVITACIONPATROCINANTE (14).jpg"
click at [327, 80] on icon at bounding box center [326, 80] width 2 height 2
click at [329, 94] on input "file" at bounding box center [313, 92] width 32 height 32
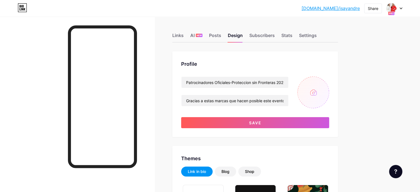
type input "C:\fakepath\PLANTILLA INVITACIONPATROCINANTE (15).jpg"
click at [328, 81] on circle at bounding box center [325, 81] width 6 height 6
click at [329, 89] on input "file" at bounding box center [313, 92] width 32 height 32
type input "C:\fakepath\PLANTILLA INVITACIONPATROCINANTE (15).jpg"
click at [328, 79] on circle at bounding box center [325, 81] width 6 height 6
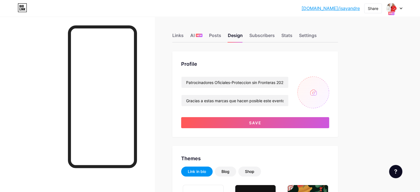
click at [329, 92] on input "file" at bounding box center [313, 92] width 32 height 32
type input "C:\fakepath\PLANTILLA INVITACIONPATROCINANTE (16).jpg"
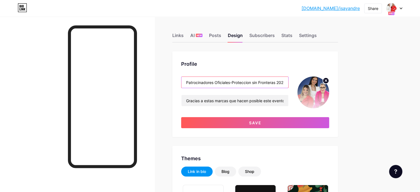
drag, startPoint x: 256, startPoint y: 82, endPoint x: 196, endPoint y: 83, distance: 59.6
click at [197, 83] on div "Profile Patrocinadores Oficiales-Proteccion sin Fronteras 2025 Gracias a estas …" at bounding box center [254, 94] width 165 height 86
click at [231, 81] on input "Proteccion sin Fronteras 2025" at bounding box center [234, 82] width 107 height 11
type input "Proteccion Sin Fronteras 2025"
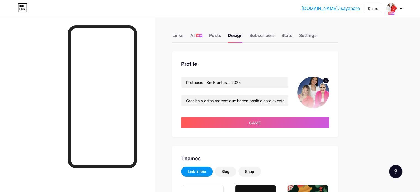
click at [288, 102] on input "Gracias a estas marcas que hacen posible este evento Síguelos y apóyalos!" at bounding box center [234, 100] width 107 height 11
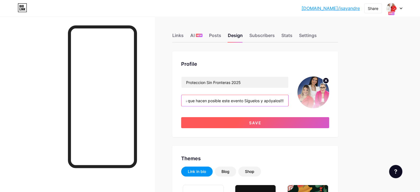
type input "Gracias a estas marcas que hacen posible este evento Síguelos y apóyalos!!!"
click at [290, 117] on button "Save" at bounding box center [255, 122] width 148 height 11
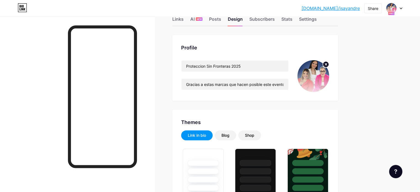
scroll to position [0, 0]
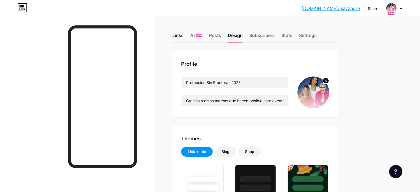
click at [183, 35] on div "Links" at bounding box center [177, 37] width 11 height 10
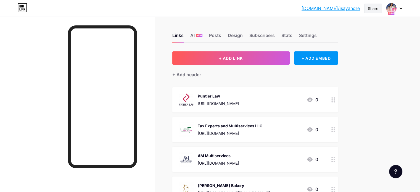
click at [376, 8] on div "Share" at bounding box center [372, 9] width 10 height 6
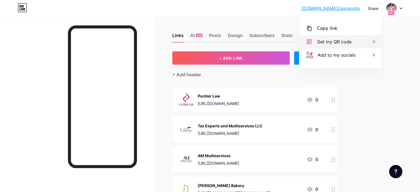
click at [371, 42] on icon at bounding box center [373, 41] width 7 height 7
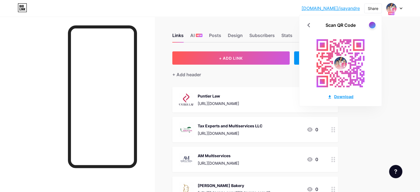
click at [340, 96] on div "Download" at bounding box center [340, 97] width 26 height 6
click at [71, 24] on div at bounding box center [77, 113] width 154 height 192
